Goal: Information Seeking & Learning: Learn about a topic

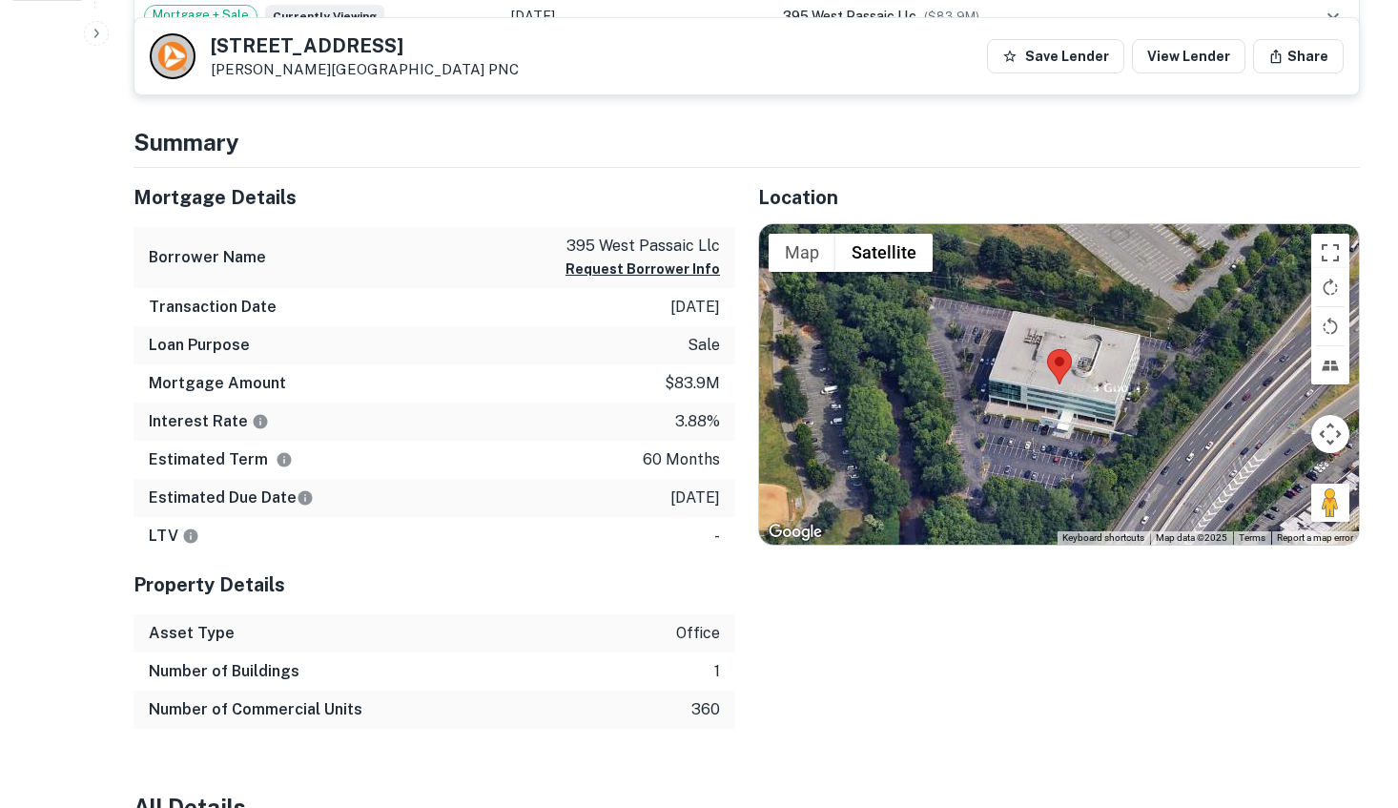
scroll to position [803, 0]
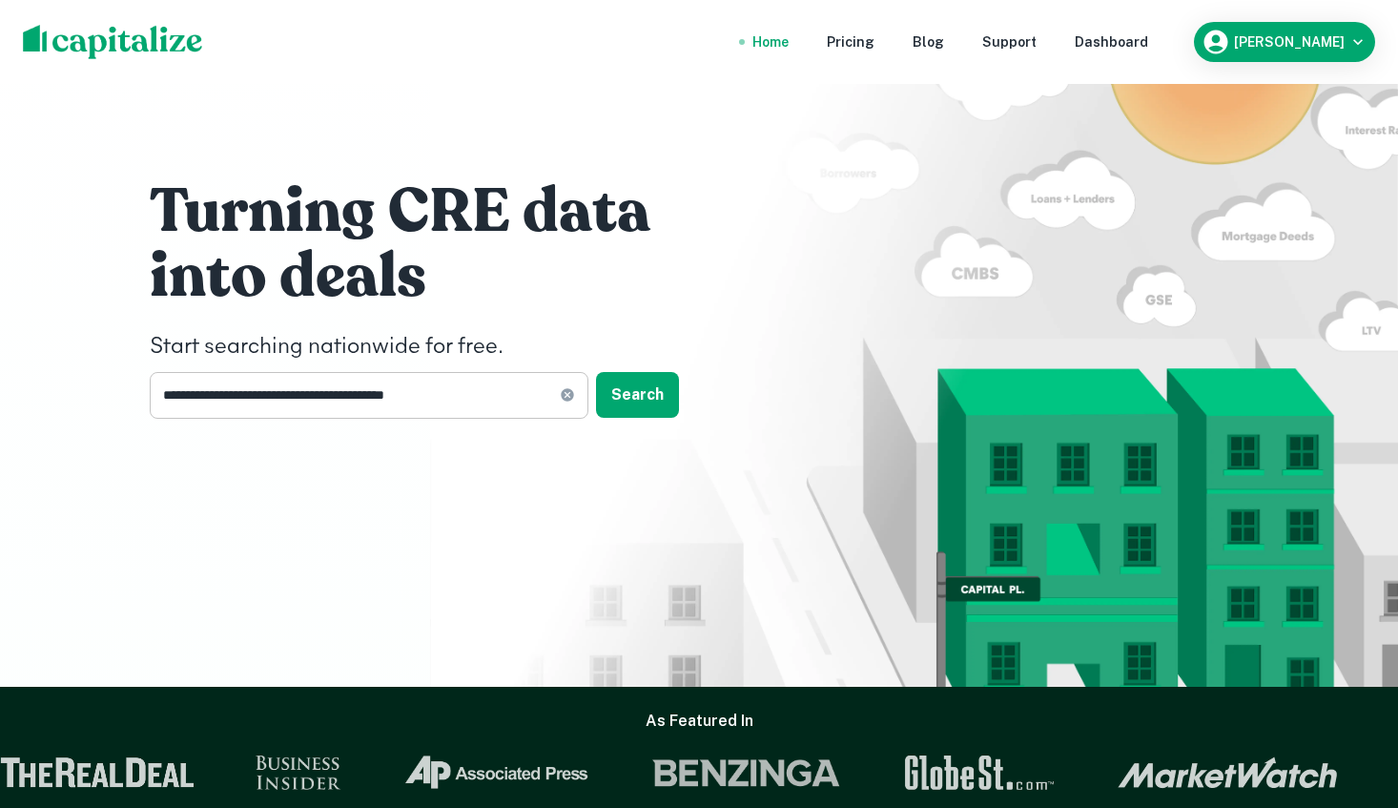
click at [474, 391] on input "**********" at bounding box center [355, 395] width 410 height 47
click at [477, 405] on input "**********" at bounding box center [355, 395] width 410 height 47
click at [651, 400] on button "Search" at bounding box center [637, 395] width 83 height 46
click at [646, 423] on div "[STREET_ADDRESS][PERSON_NAME]" at bounding box center [700, 419] width 474 height 34
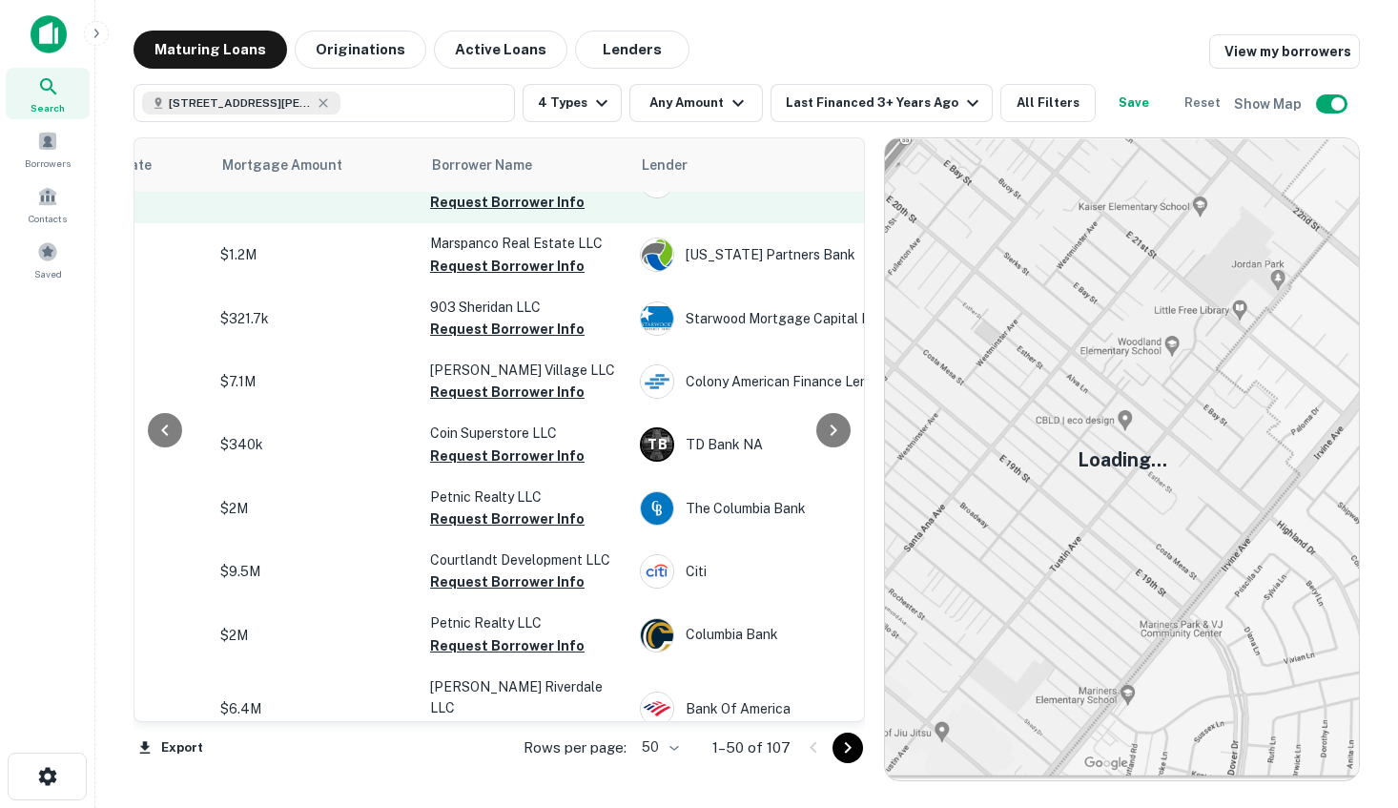
scroll to position [215, 408]
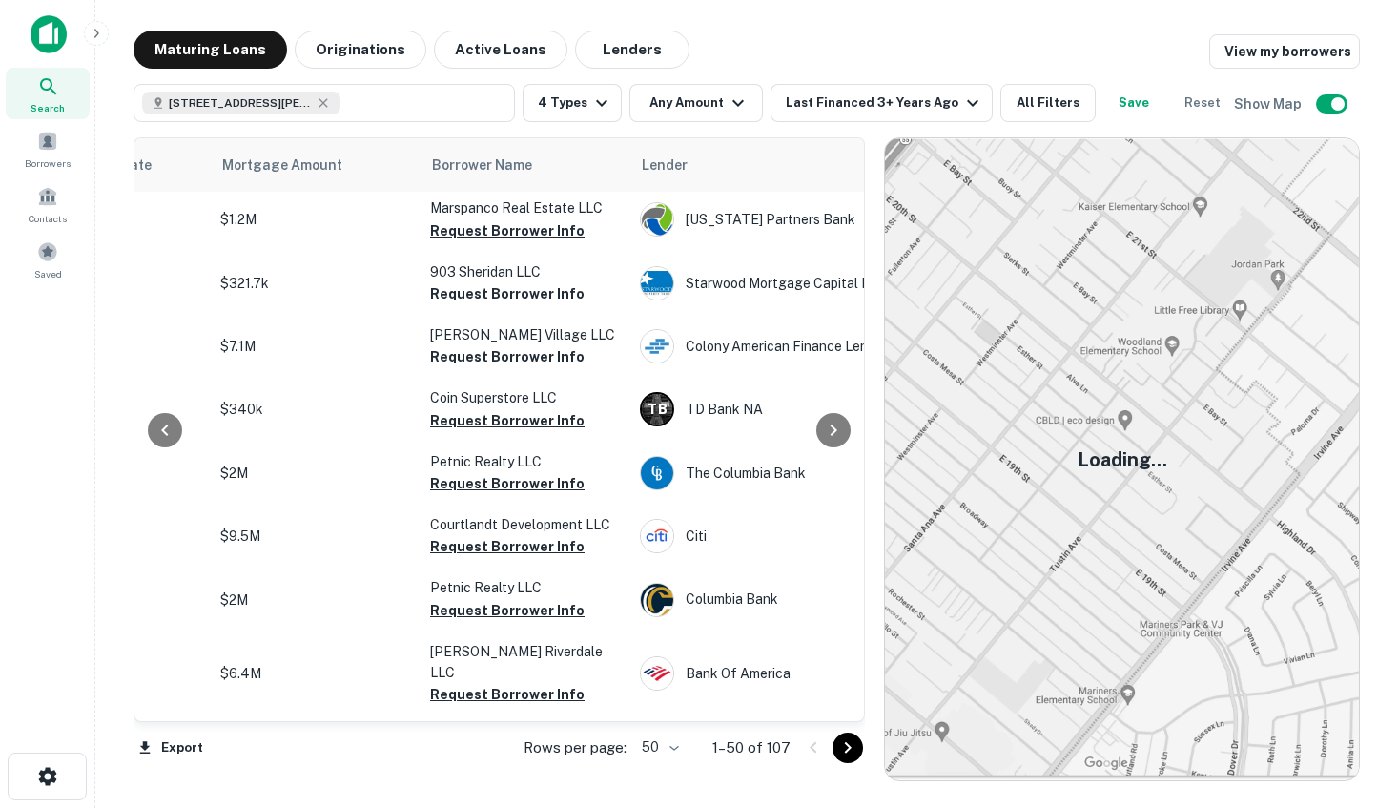
click at [52, 29] on img at bounding box center [49, 34] width 36 height 38
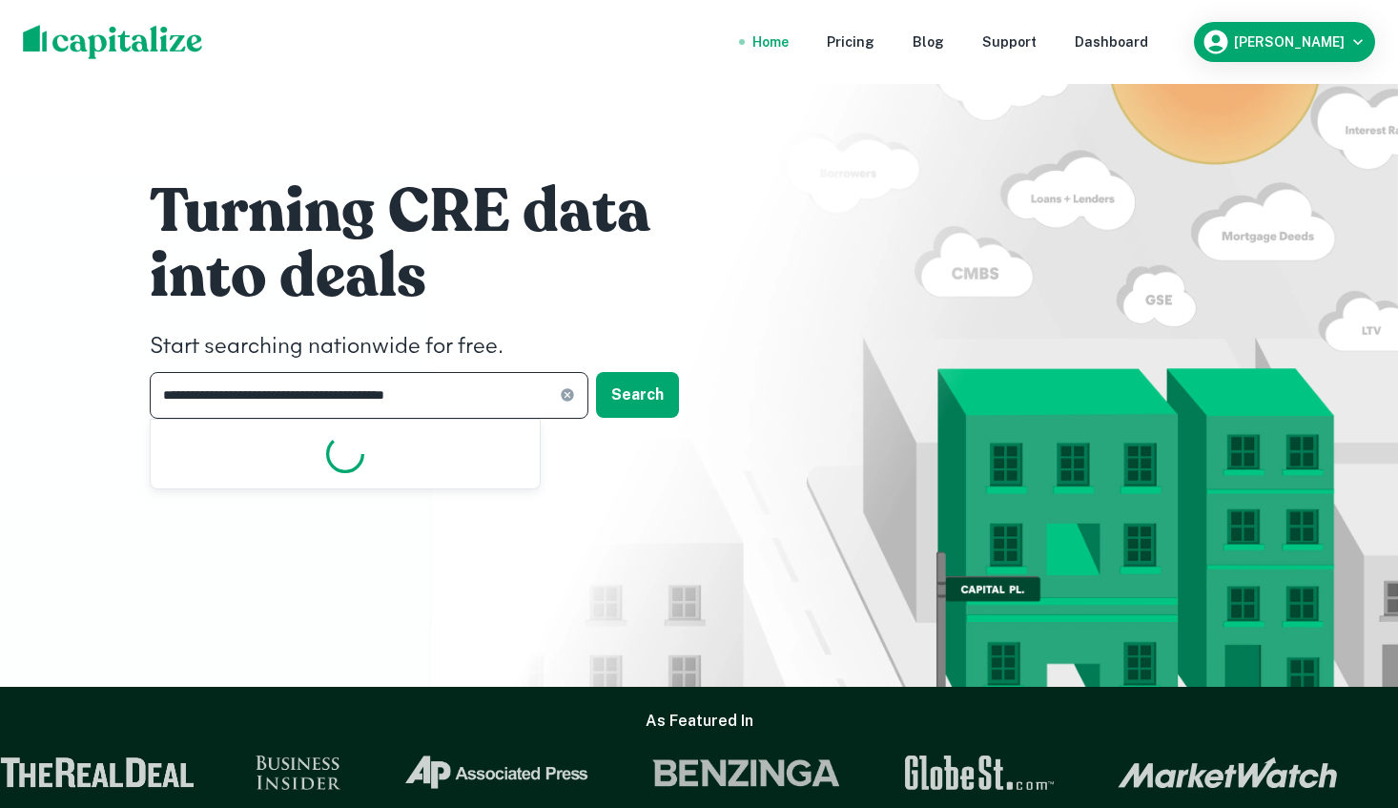
click at [417, 403] on input "**********" at bounding box center [355, 395] width 410 height 47
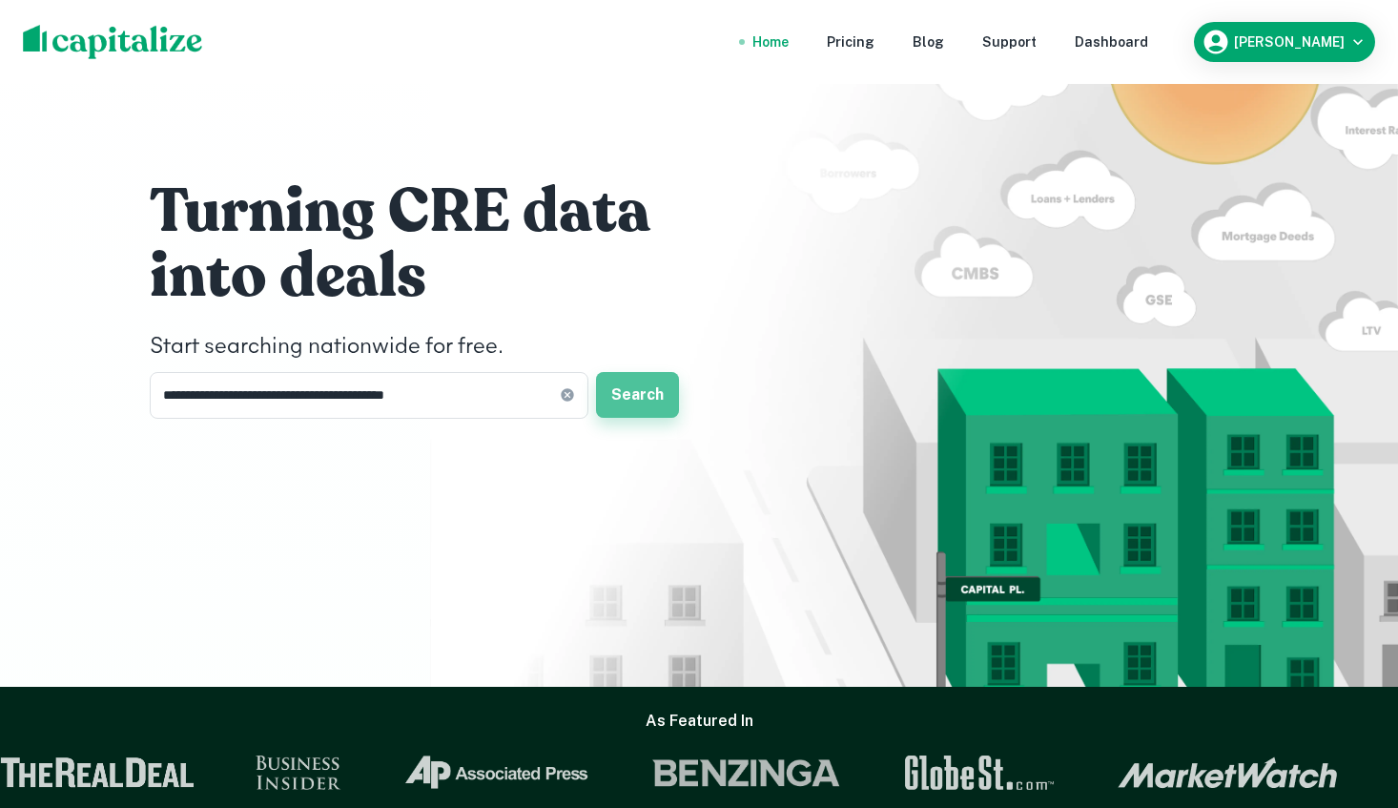
click at [617, 407] on button "Search" at bounding box center [637, 395] width 83 height 46
click at [593, 419] on div "[STREET_ADDRESS][PERSON_NAME]" at bounding box center [700, 419] width 474 height 34
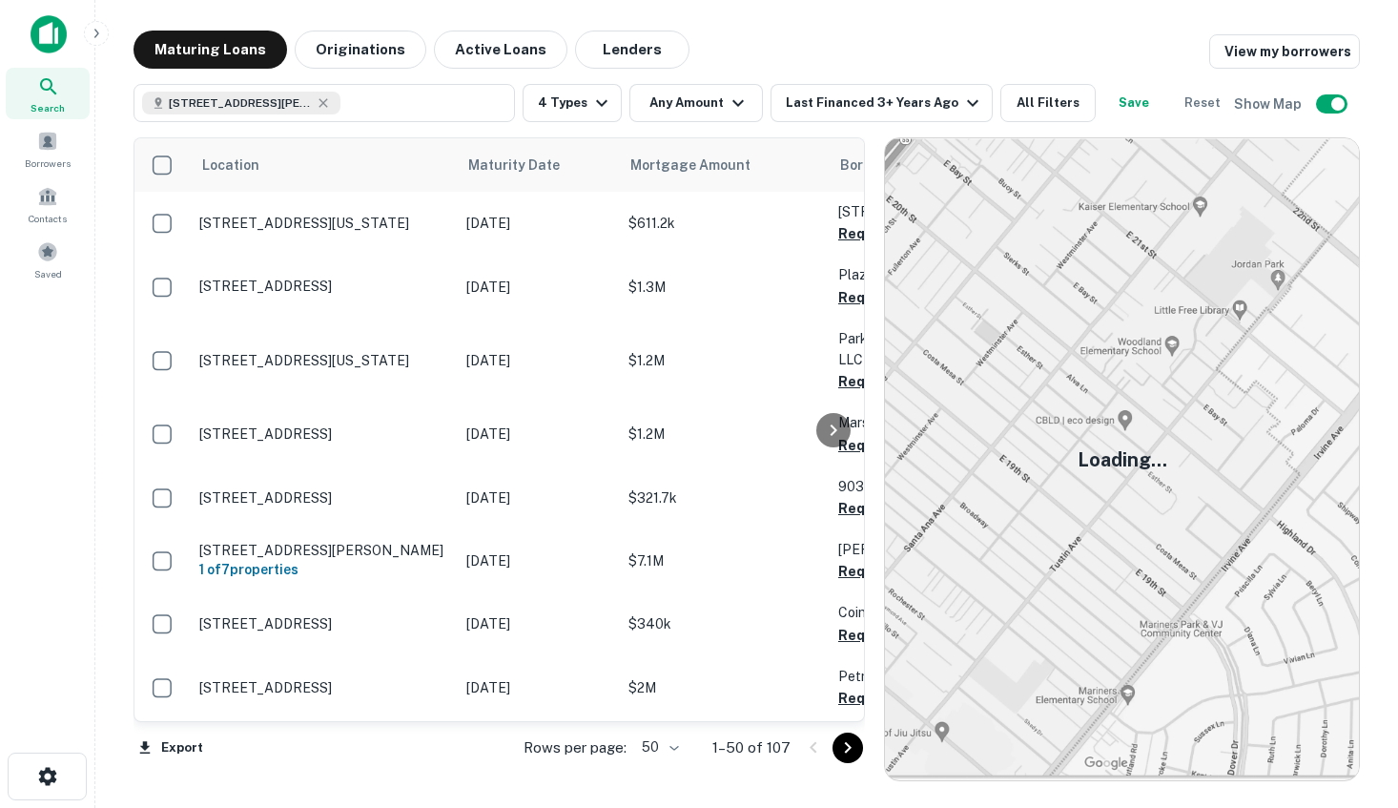
scroll to position [215, 0]
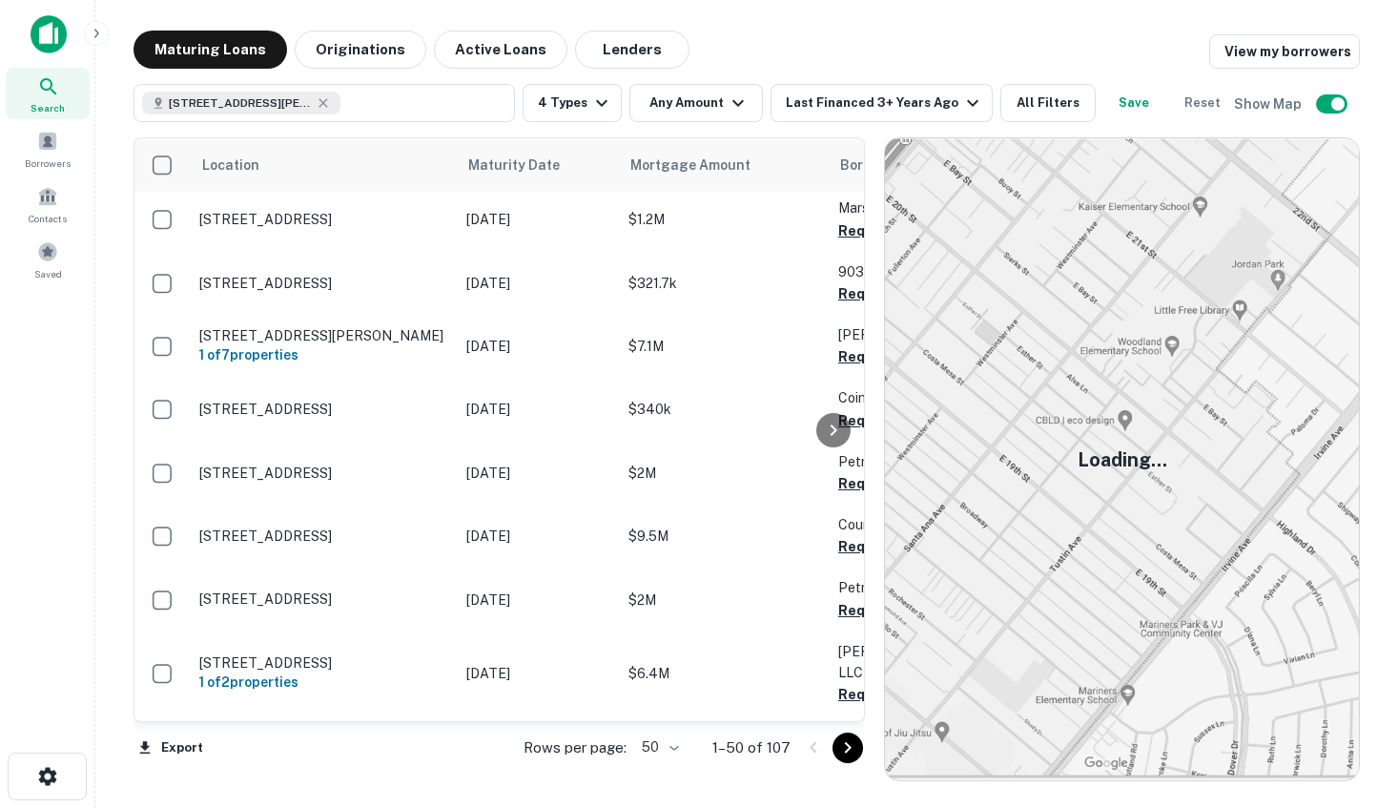
click at [1102, 405] on img at bounding box center [1122, 459] width 474 height 642
click at [395, 49] on button "Originations" at bounding box center [361, 50] width 132 height 38
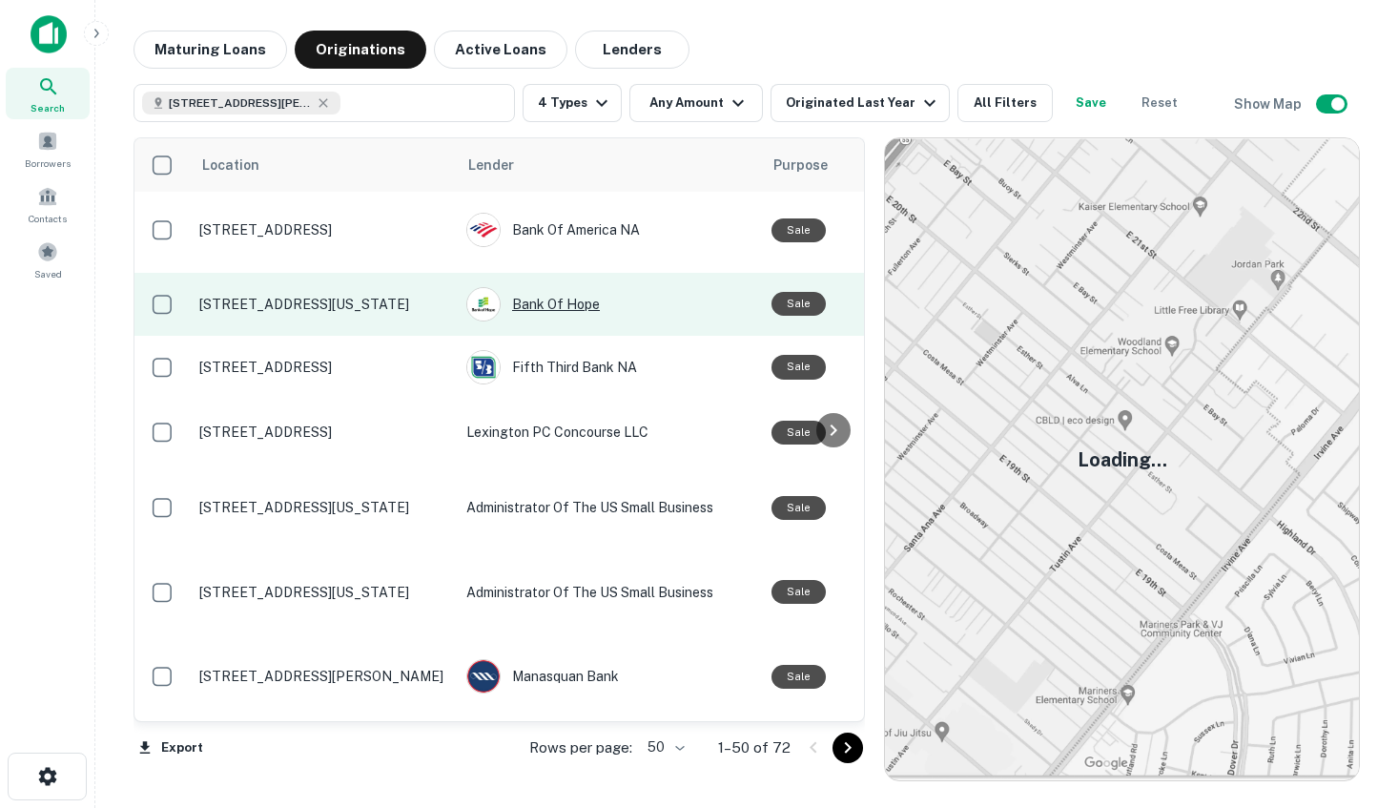
scroll to position [201, 0]
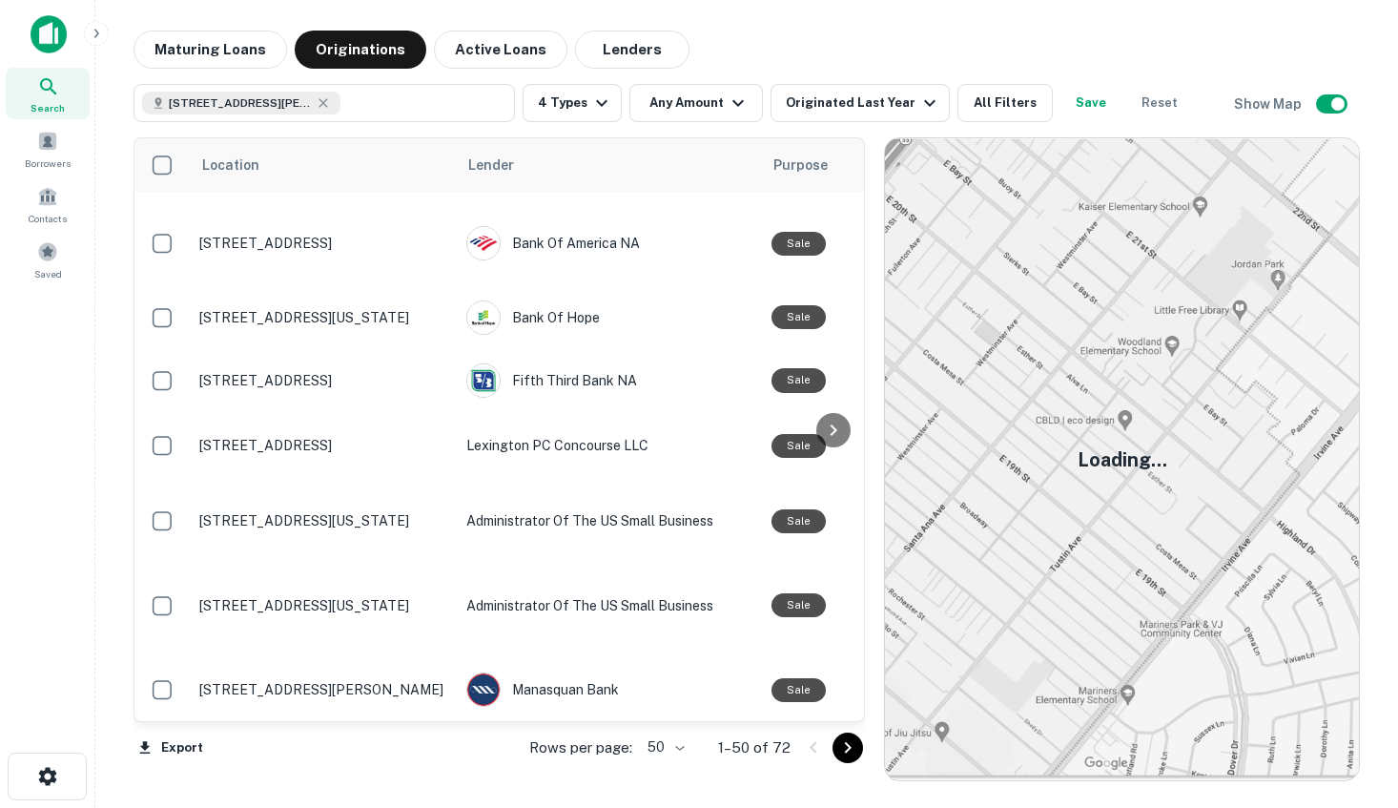
click at [1060, 355] on img at bounding box center [1122, 459] width 474 height 642
click at [1079, 433] on img at bounding box center [1122, 459] width 474 height 642
click at [1079, 434] on img at bounding box center [1122, 459] width 474 height 642
